Goal: Task Accomplishment & Management: Manage account settings

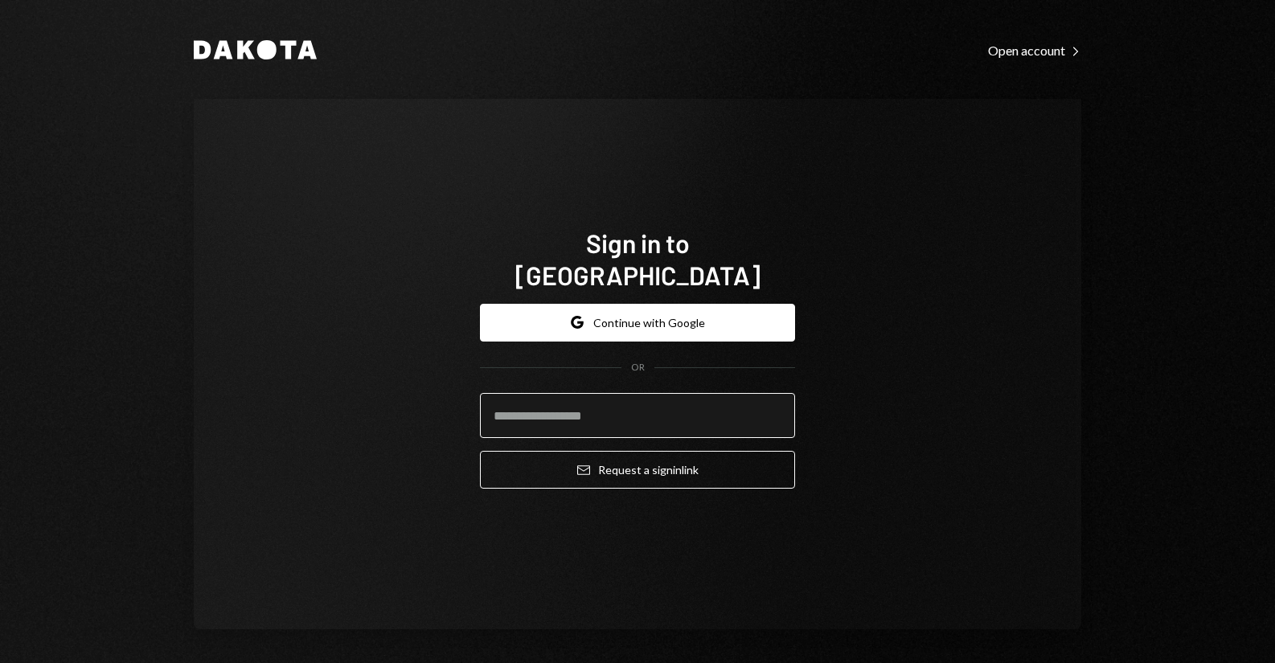
click at [634, 416] on input "email" at bounding box center [637, 415] width 315 height 45
type input "**********"
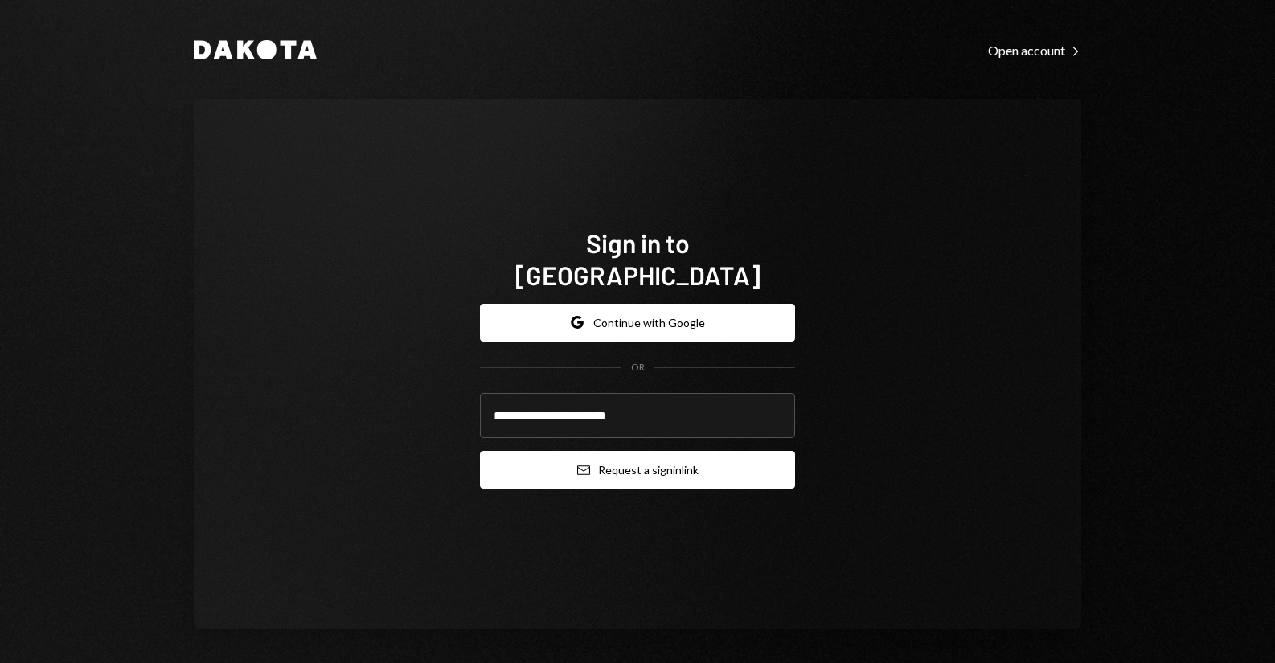
click at [624, 451] on button "Email Request a sign in link" at bounding box center [637, 470] width 315 height 38
